Goal: Book appointment/travel/reservation

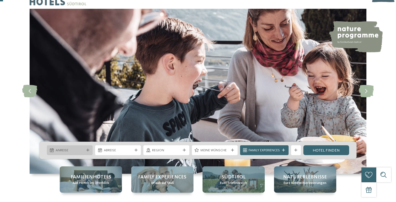
click at [81, 149] on span "Anreise" at bounding box center [70, 150] width 28 height 5
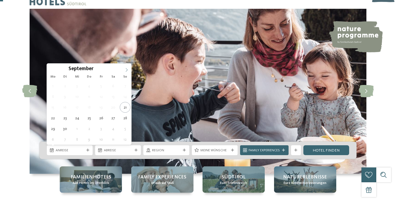
click at [127, 67] on span at bounding box center [126, 68] width 9 height 9
type div "05.10.2025"
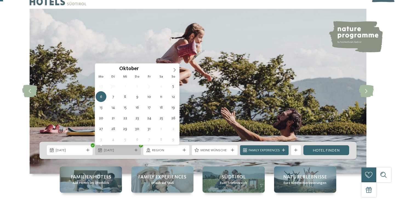
click at [137, 151] on icon at bounding box center [135, 150] width 3 height 3
click at [175, 71] on icon at bounding box center [175, 70] width 4 height 4
type div "[DATE]"
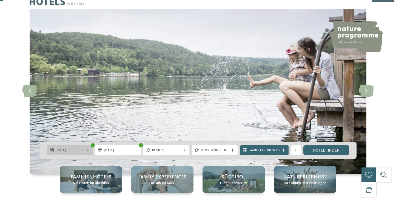
click at [88, 151] on icon at bounding box center [87, 150] width 3 height 3
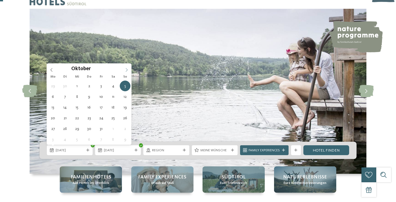
click at [125, 67] on span at bounding box center [126, 68] width 9 height 9
type div "[DATE]"
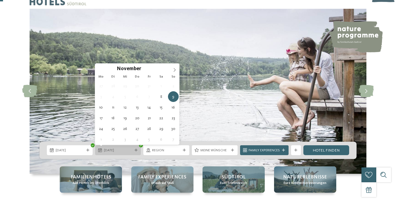
click at [136, 149] on icon at bounding box center [135, 150] width 3 height 3
type div "[DATE]"
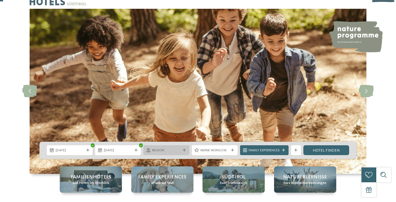
click at [177, 148] on span "Region" at bounding box center [166, 150] width 28 height 5
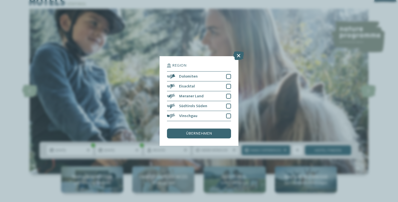
click at [20, 188] on div "slide 1 of 5" at bounding box center [199, 101] width 398 height 184
click at [229, 74] on div at bounding box center [228, 76] width 5 height 5
click at [230, 84] on div at bounding box center [228, 86] width 5 height 5
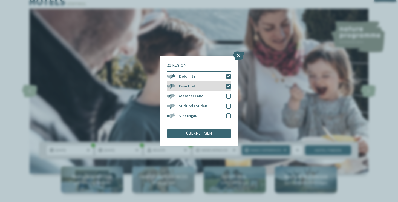
click at [229, 85] on icon at bounding box center [228, 86] width 3 height 3
click at [216, 128] on div "übernehmen" at bounding box center [199, 133] width 64 height 10
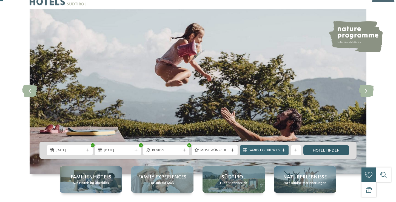
click at [335, 151] on link "Hotel finden" at bounding box center [326, 150] width 46 height 10
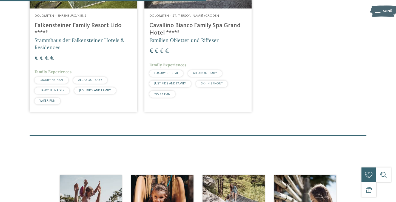
scroll to position [205, 0]
